Goal: Information Seeking & Learning: Learn about a topic

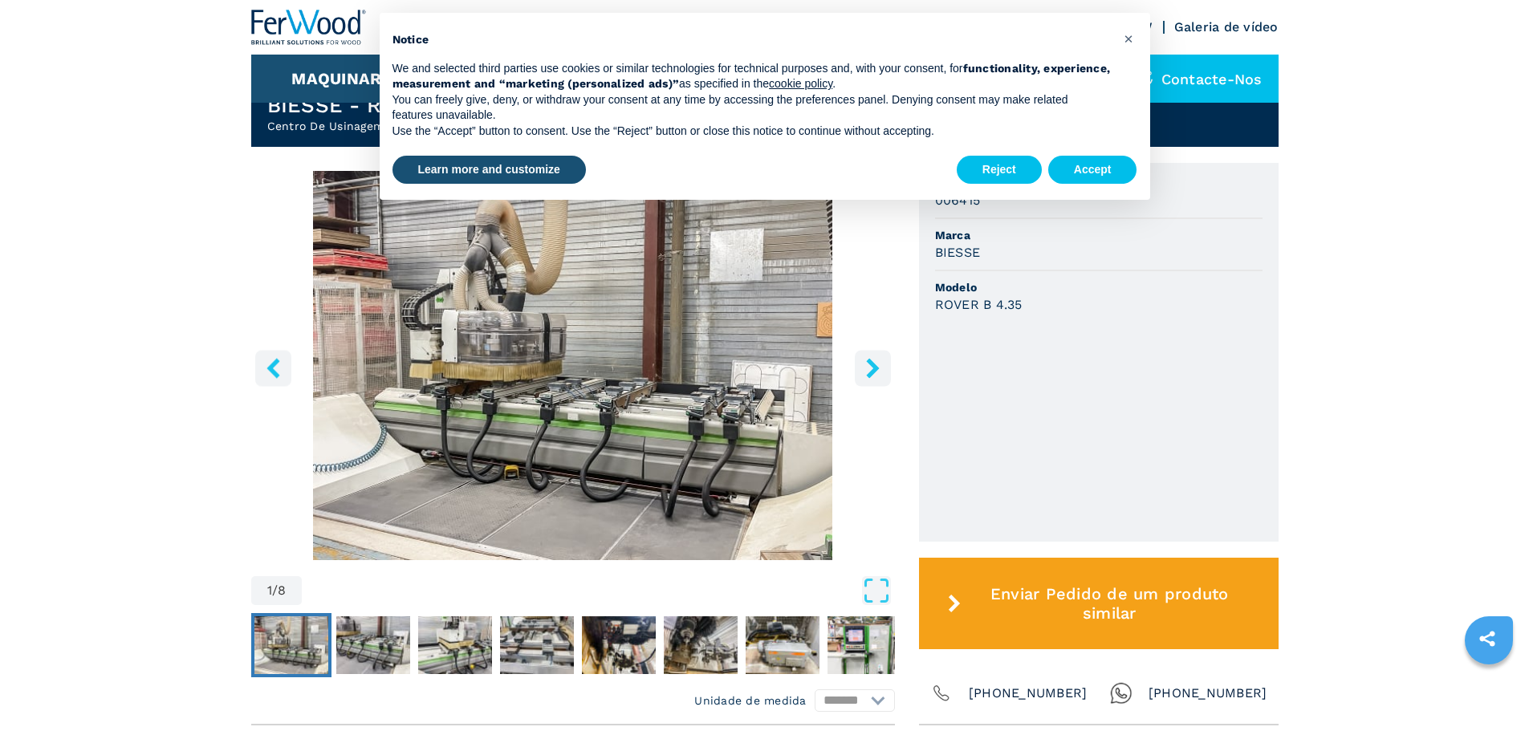
scroll to position [482, 0]
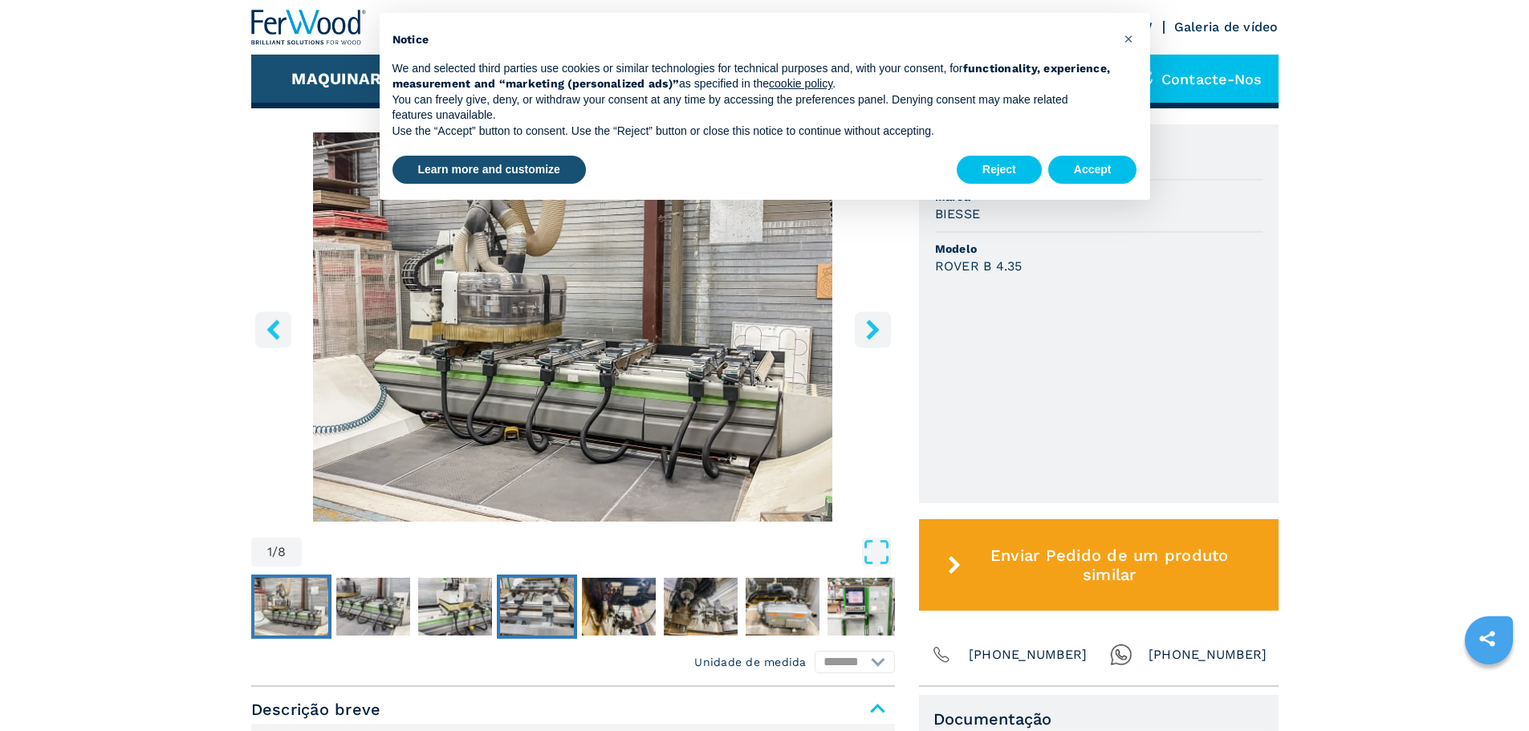
click at [515, 596] on img "Go to Slide 4" at bounding box center [537, 607] width 74 height 58
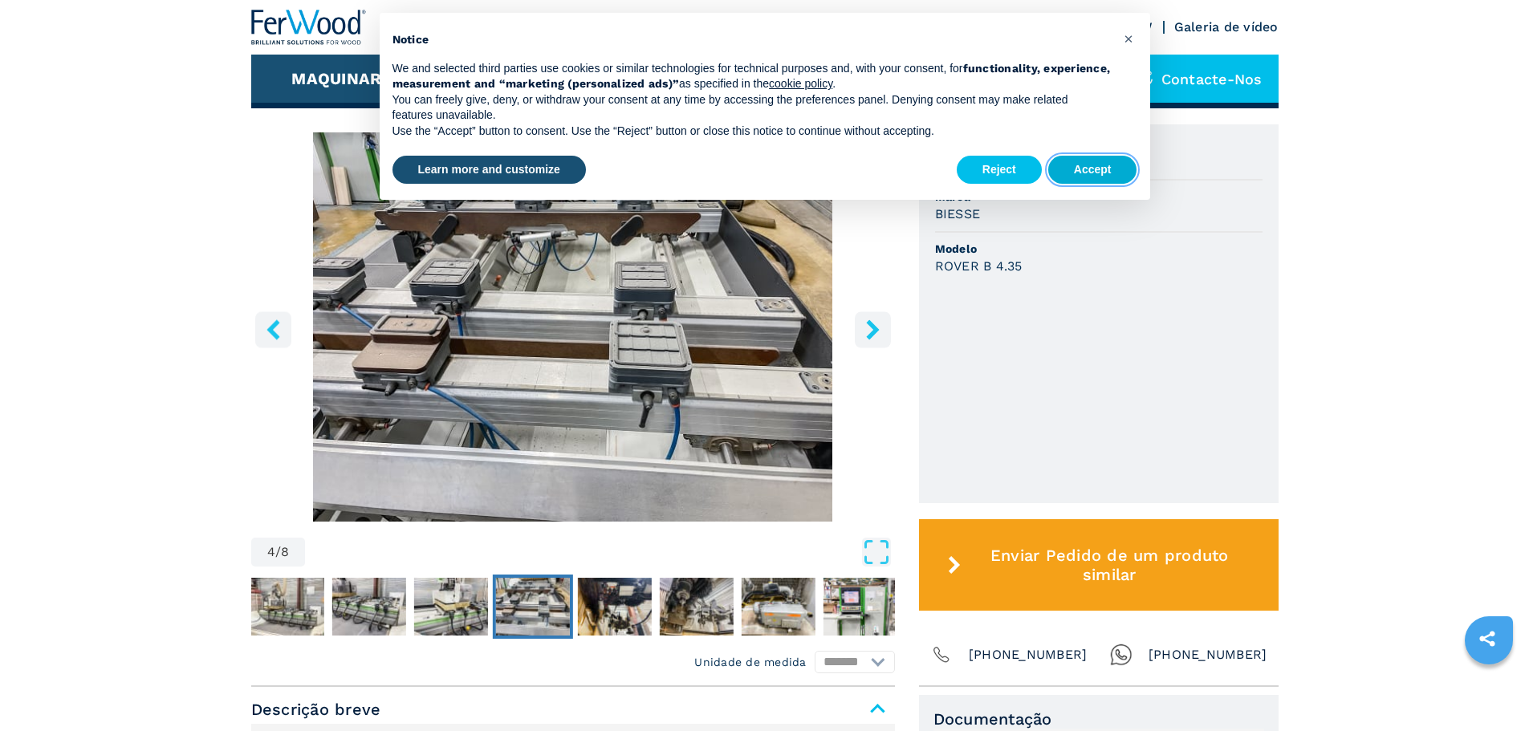
click at [1099, 170] on button "Accept" at bounding box center [1092, 170] width 89 height 29
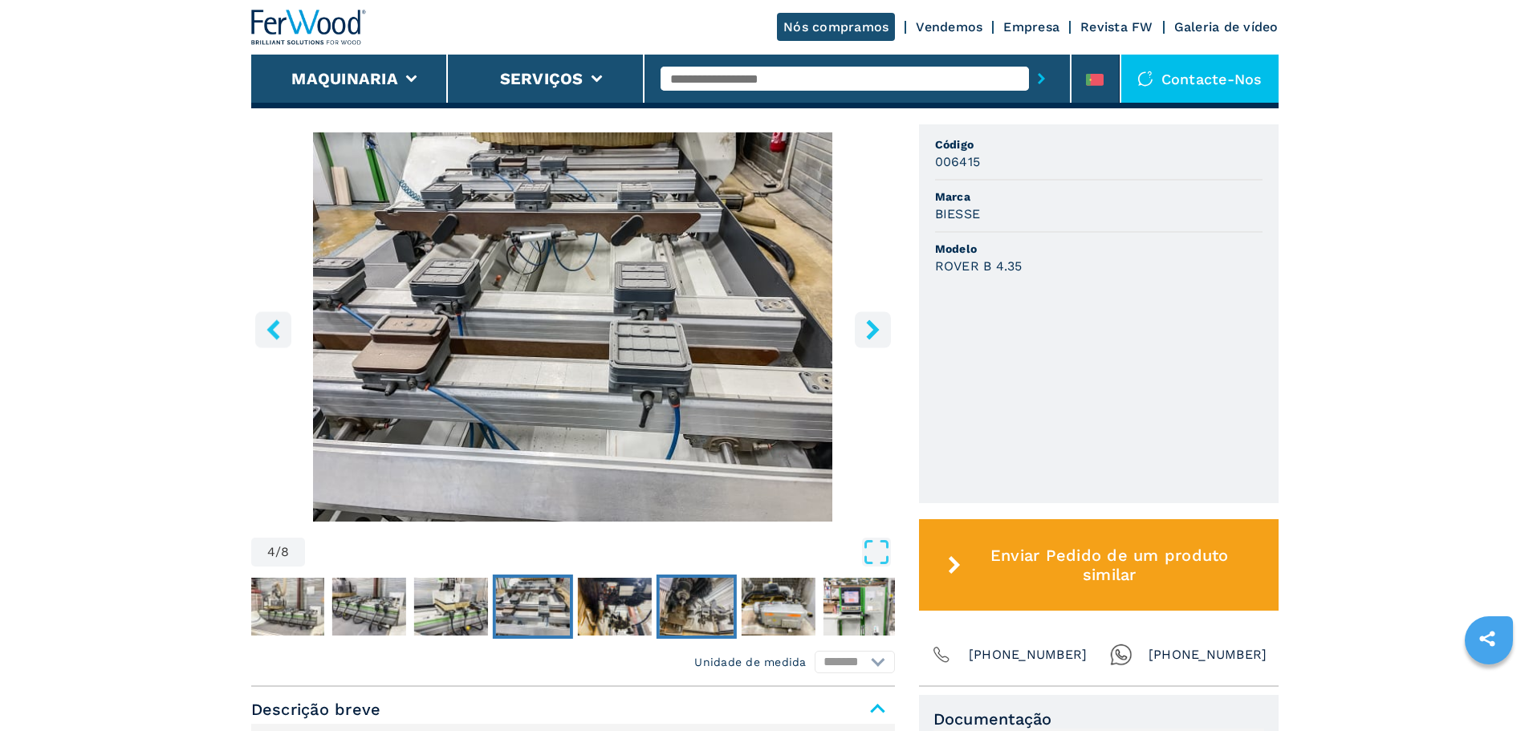
click at [690, 603] on img "Go to Slide 6" at bounding box center [696, 607] width 74 height 58
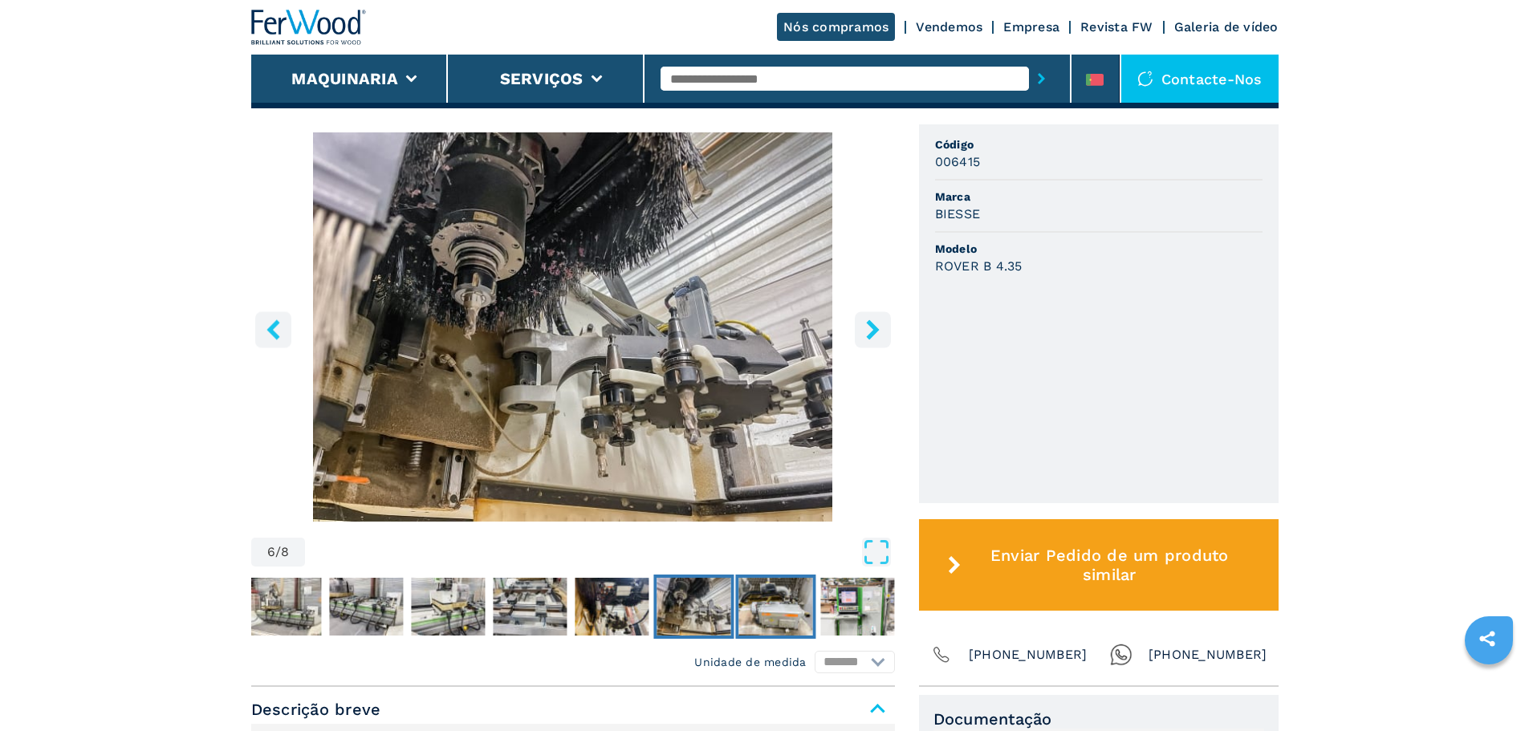
click at [753, 605] on img "Go to Slide 7" at bounding box center [775, 607] width 74 height 58
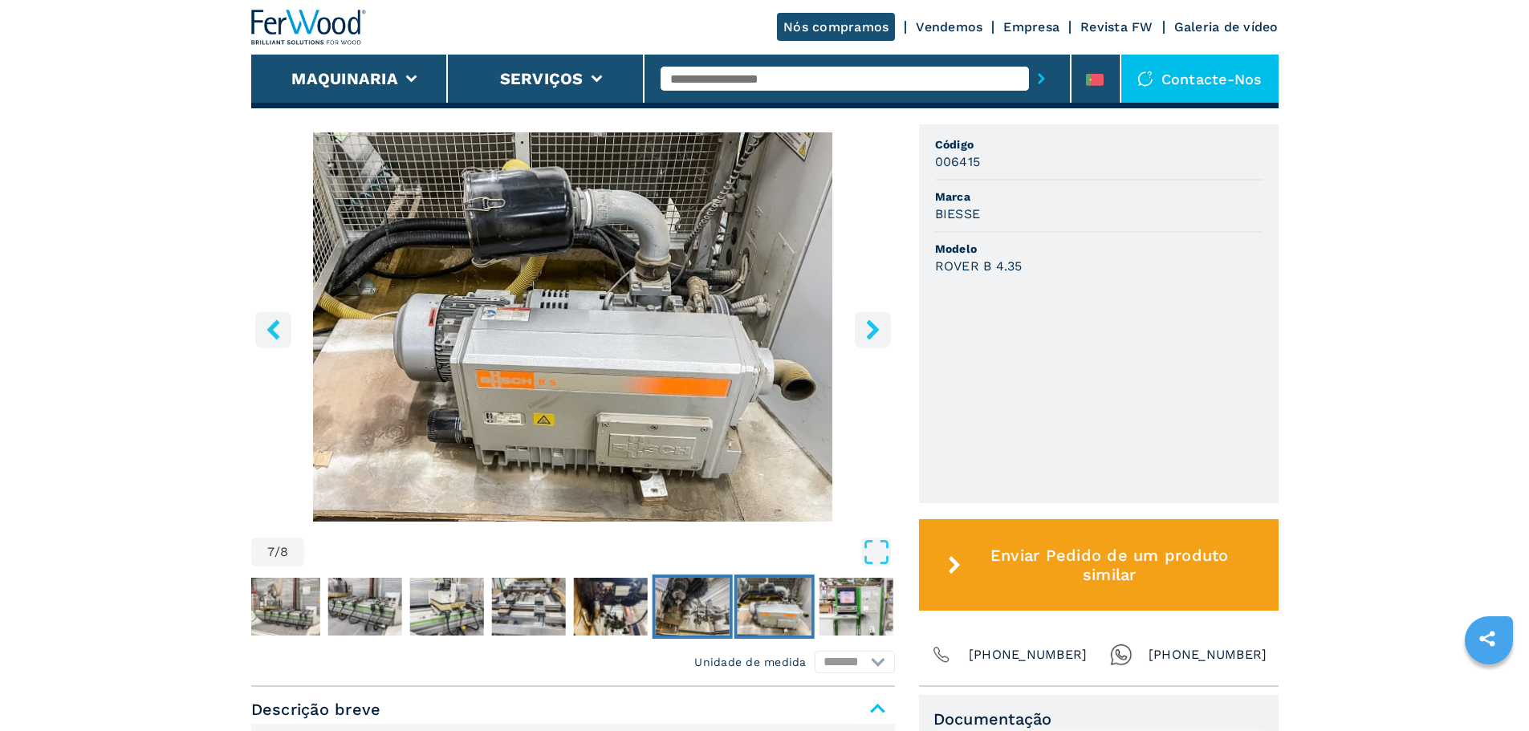
click at [679, 606] on img "Go to Slide 6" at bounding box center [692, 607] width 74 height 58
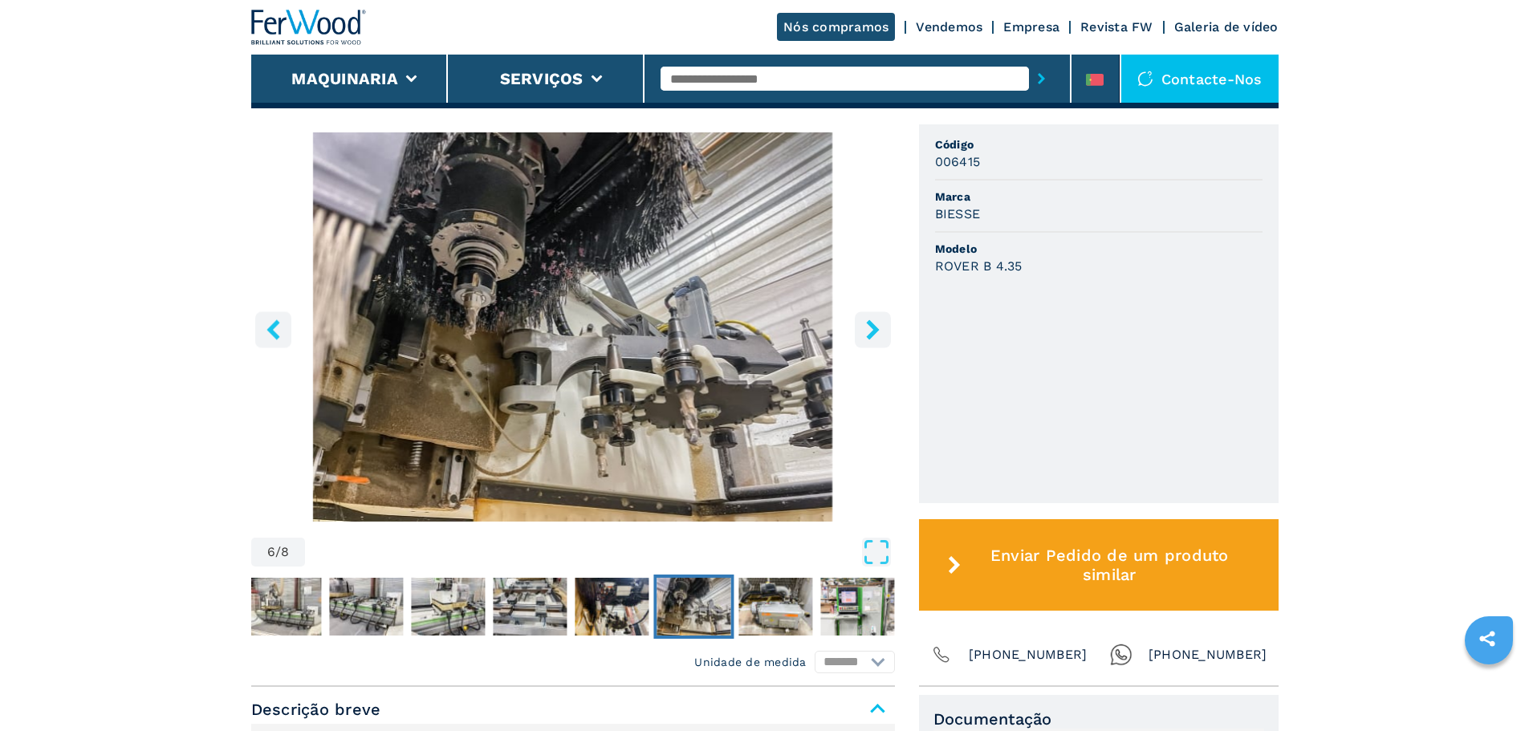
click at [652, 376] on img "Go to Slide 6" at bounding box center [573, 326] width 644 height 389
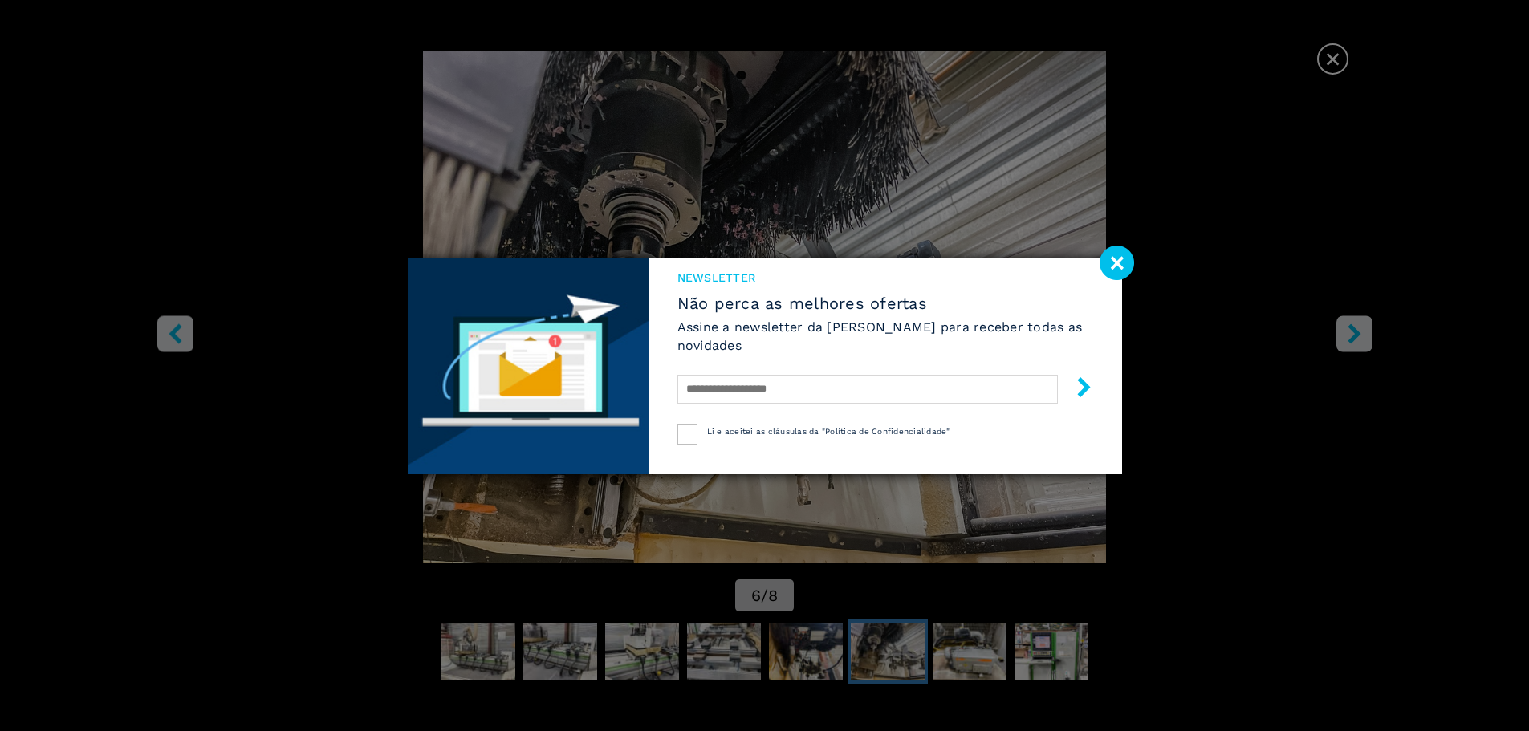
click at [1126, 262] on image at bounding box center [1117, 263] width 35 height 35
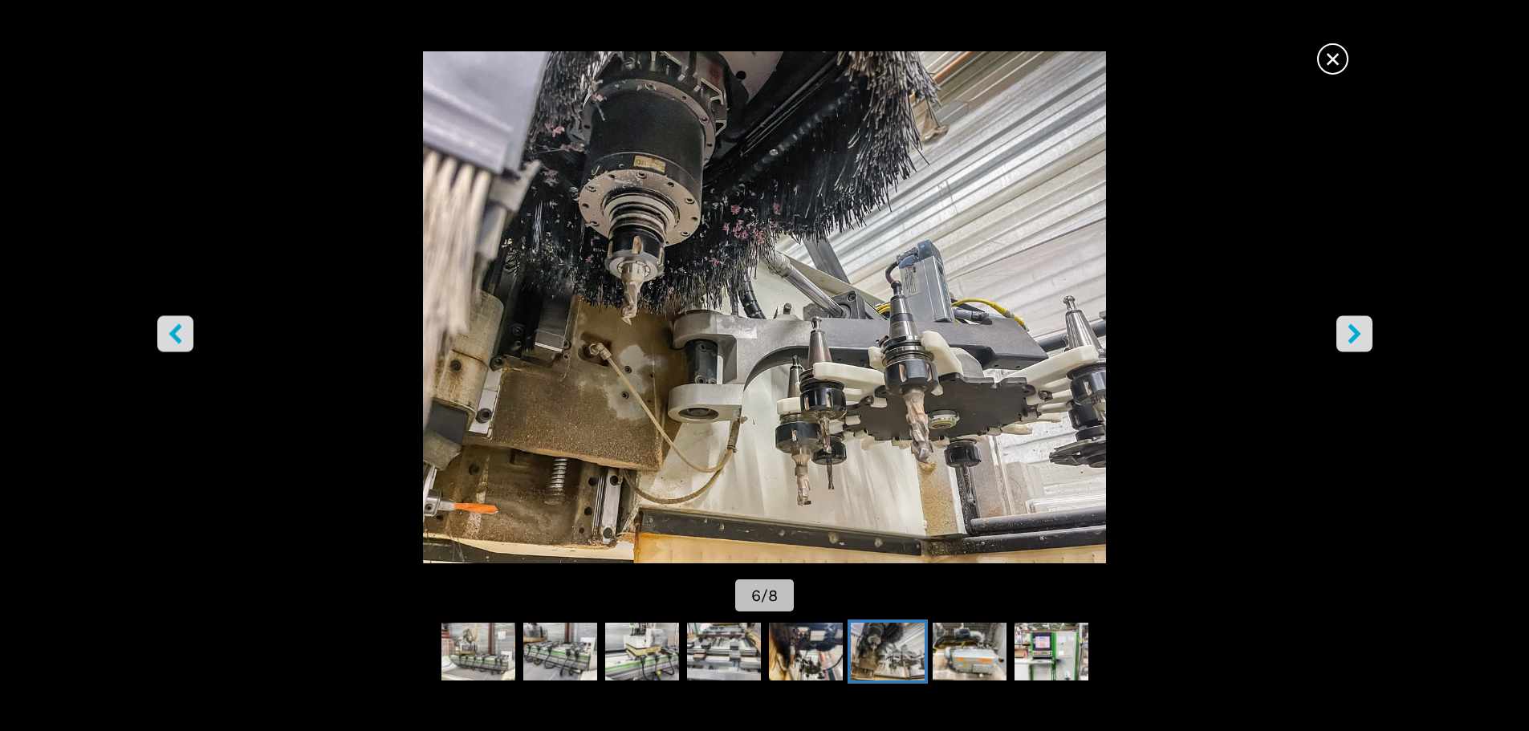
click at [851, 376] on img "Go to Slide 6" at bounding box center [764, 307] width 1377 height 512
click at [984, 642] on img "Go to Slide 7" at bounding box center [970, 652] width 74 height 58
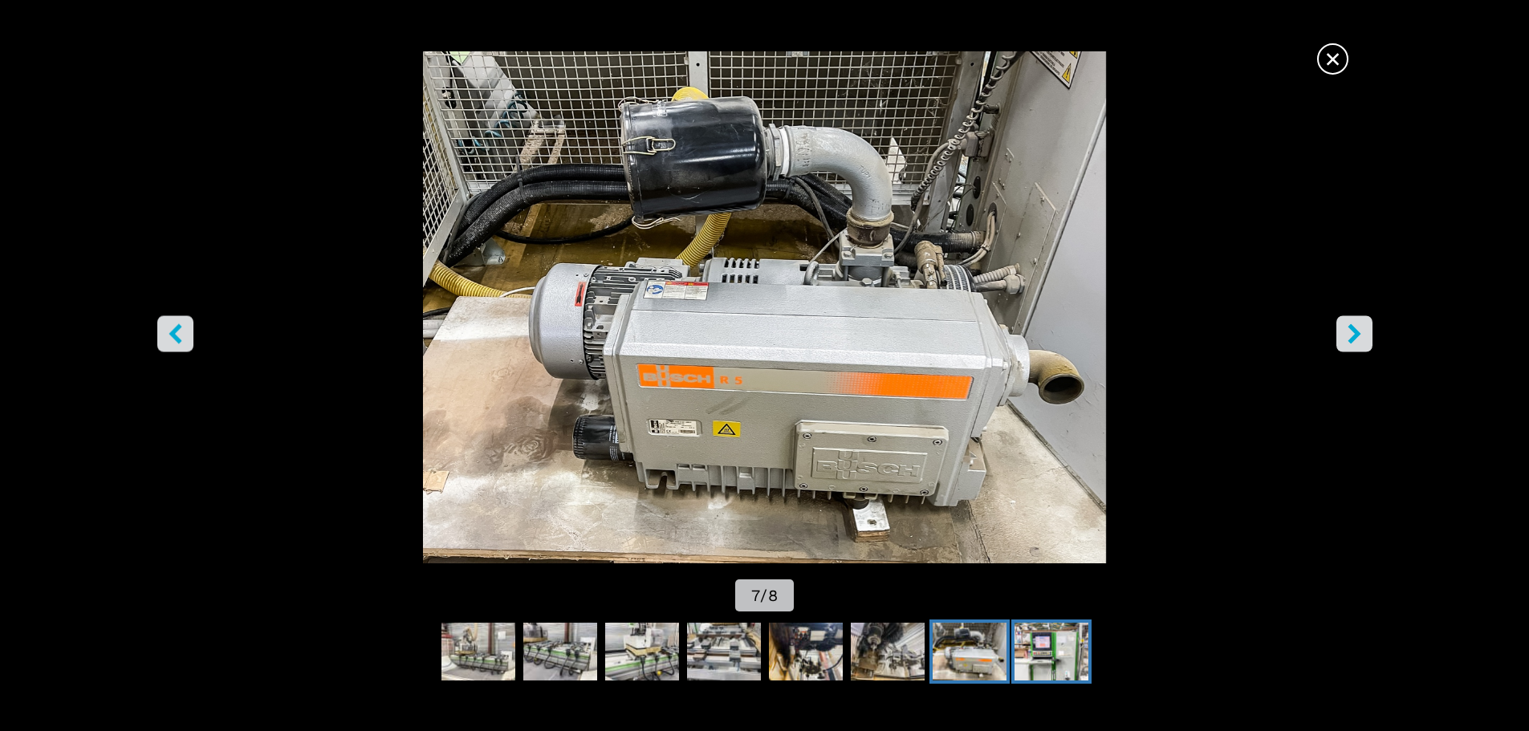
click at [1037, 640] on img "Go to Slide 8" at bounding box center [1052, 652] width 74 height 58
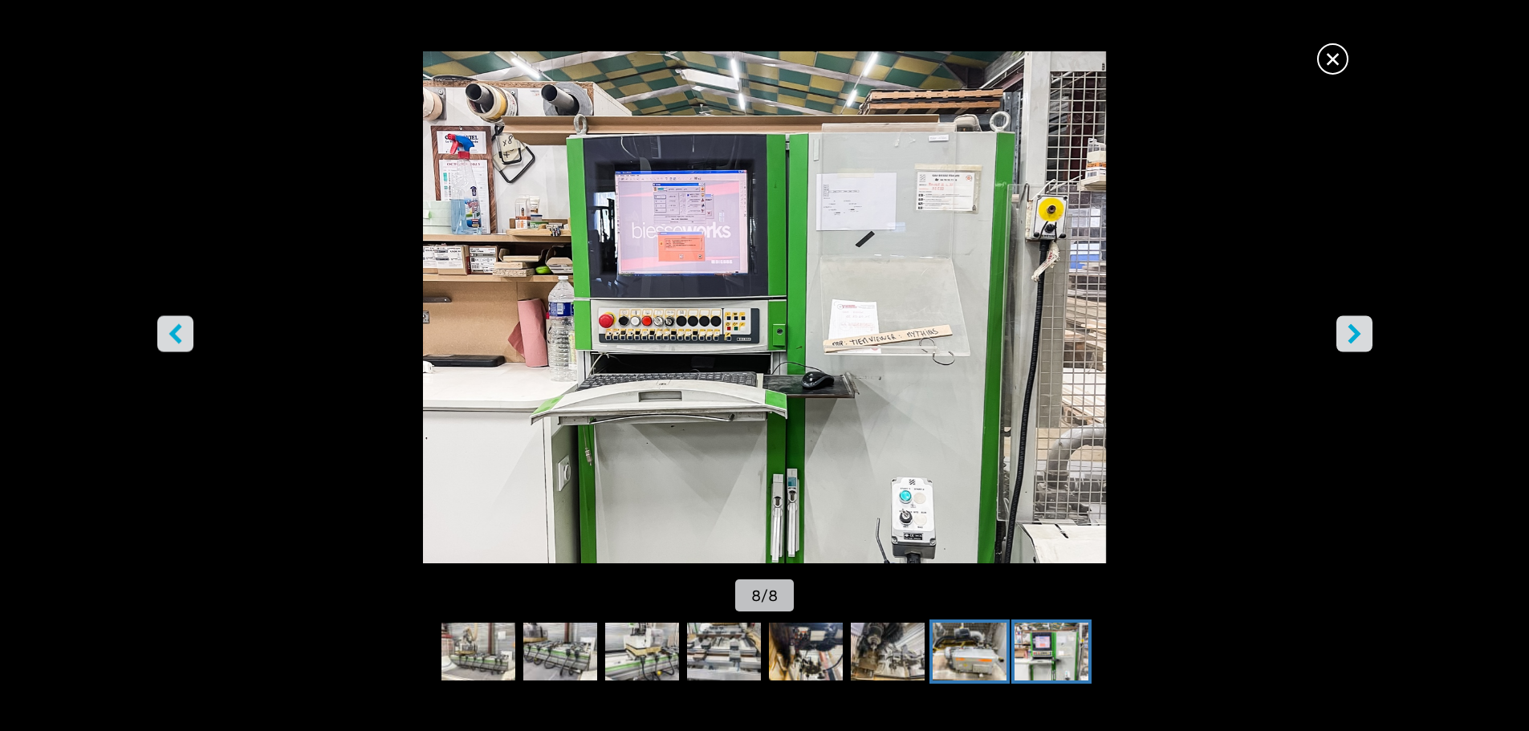
click at [961, 641] on img "Go to Slide 7" at bounding box center [970, 652] width 74 height 58
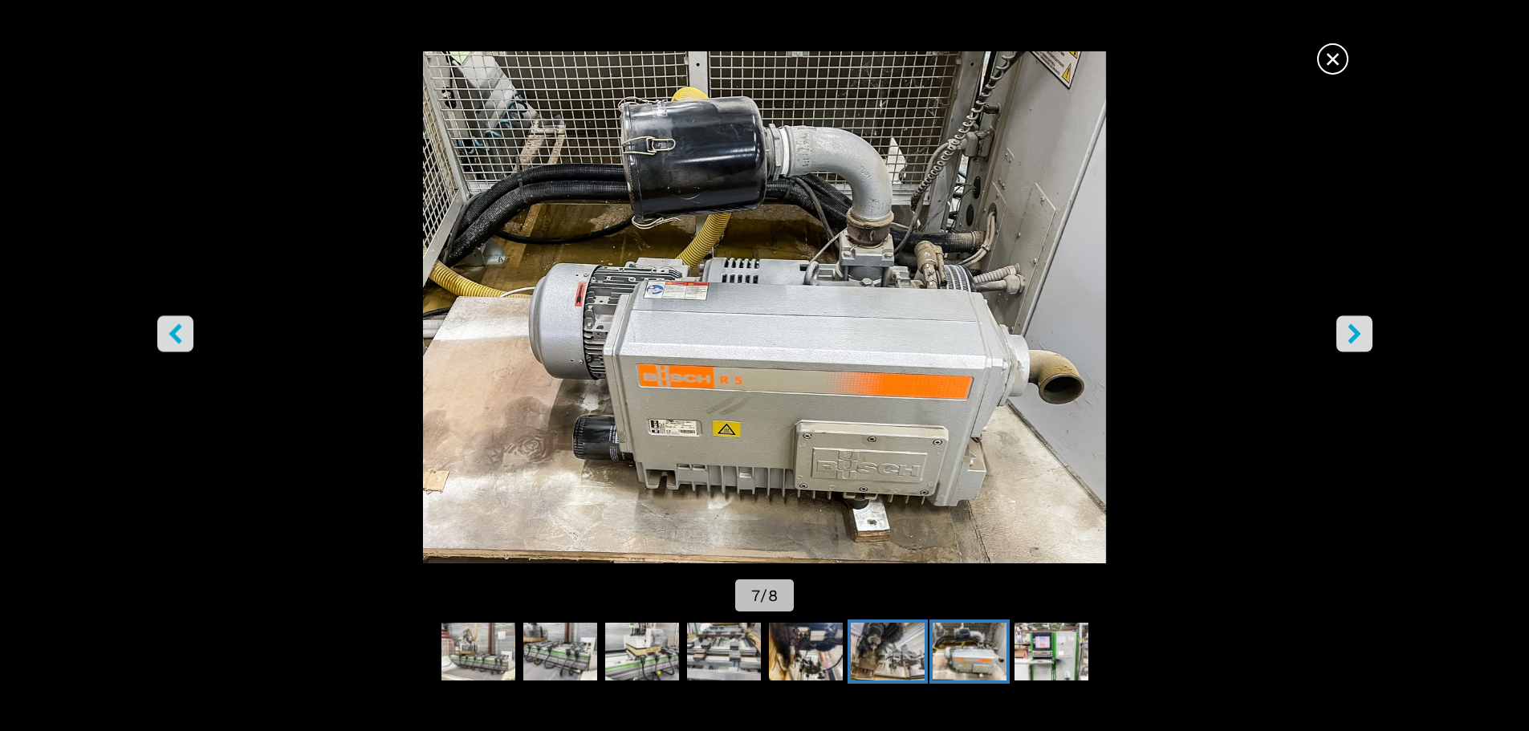
click at [879, 647] on img "Go to Slide 6" at bounding box center [888, 652] width 74 height 58
